Goal: Task Accomplishment & Management: Manage account settings

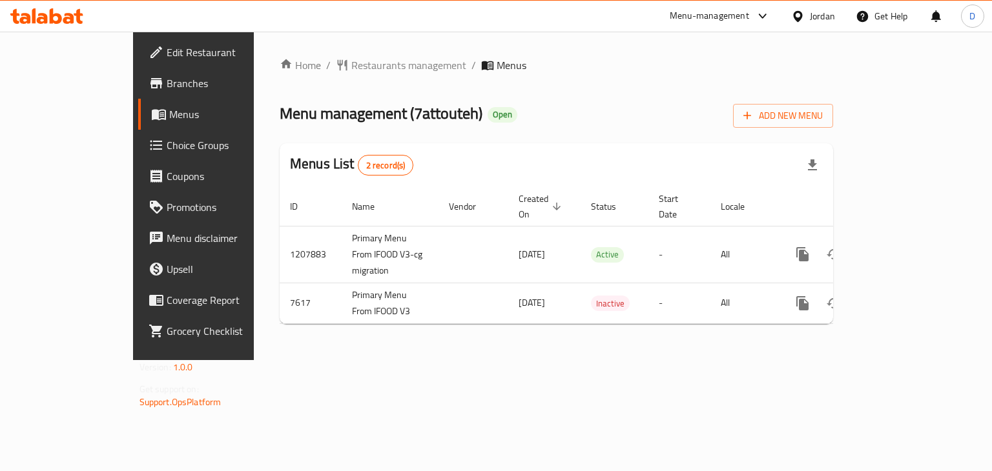
click at [665, 101] on div "Home / Restaurants management / Menus Menu management ( 7attouteh ) Open Add Ne…" at bounding box center [556, 195] width 553 height 277
click at [665, 101] on div "Menu management ( 7attouteh ) Open Add New Menu" at bounding box center [556, 113] width 553 height 29
click at [809, 21] on div at bounding box center [800, 16] width 19 height 14
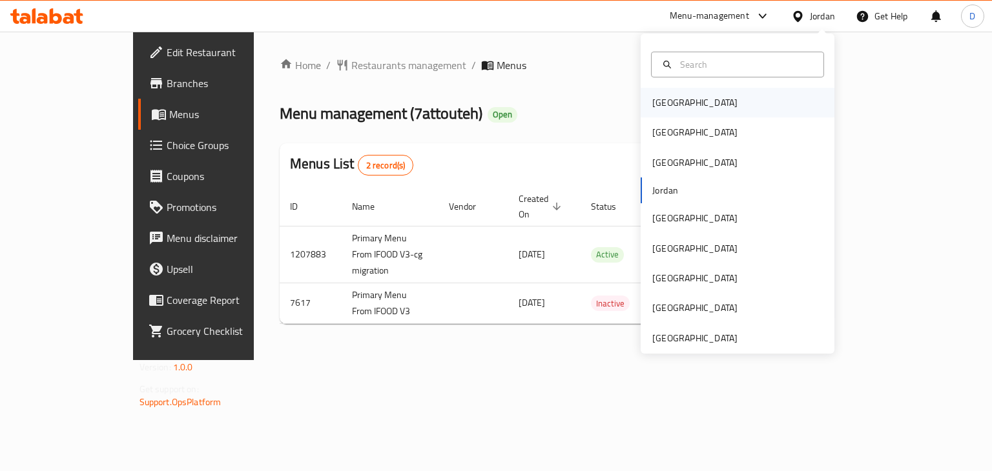
click at [743, 92] on div "[GEOGRAPHIC_DATA]" at bounding box center [738, 103] width 194 height 30
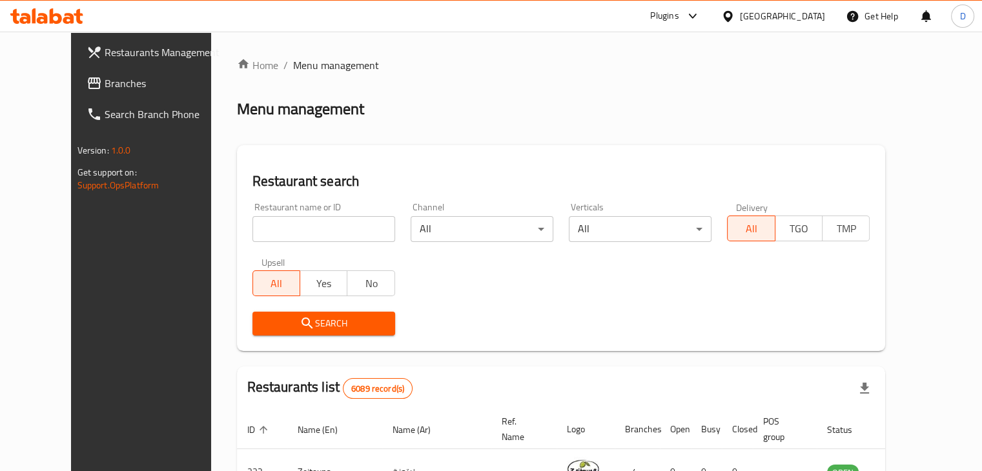
click at [105, 76] on span "Branches" at bounding box center [165, 83] width 120 height 15
